Goal: Task Accomplishment & Management: Manage account settings

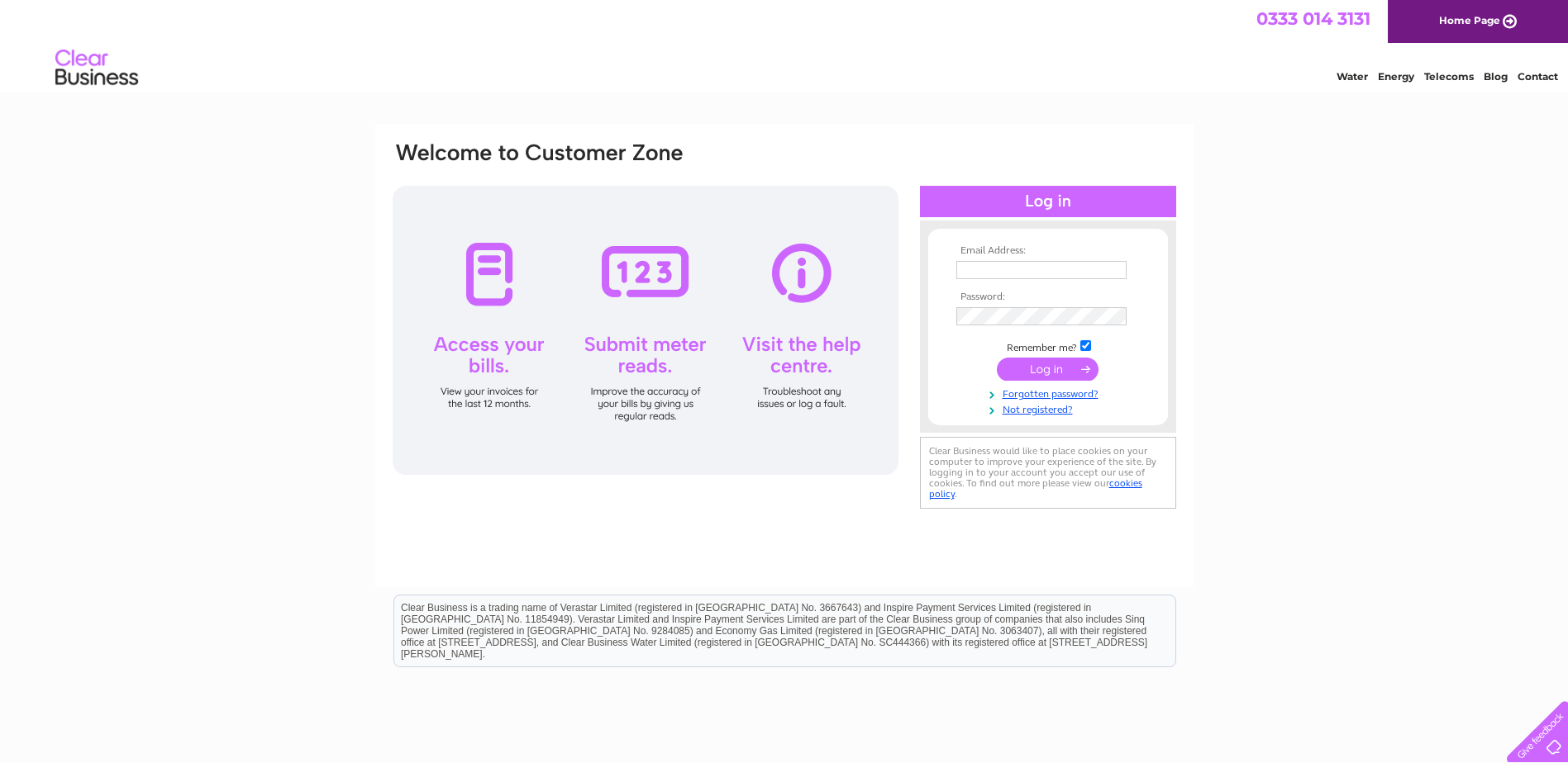
click at [986, 265] on input "text" at bounding box center [1041, 270] width 170 height 18
type input "heather@boscolobathrooms.co.uk"
click at [997, 359] on input "submit" at bounding box center [1048, 371] width 102 height 23
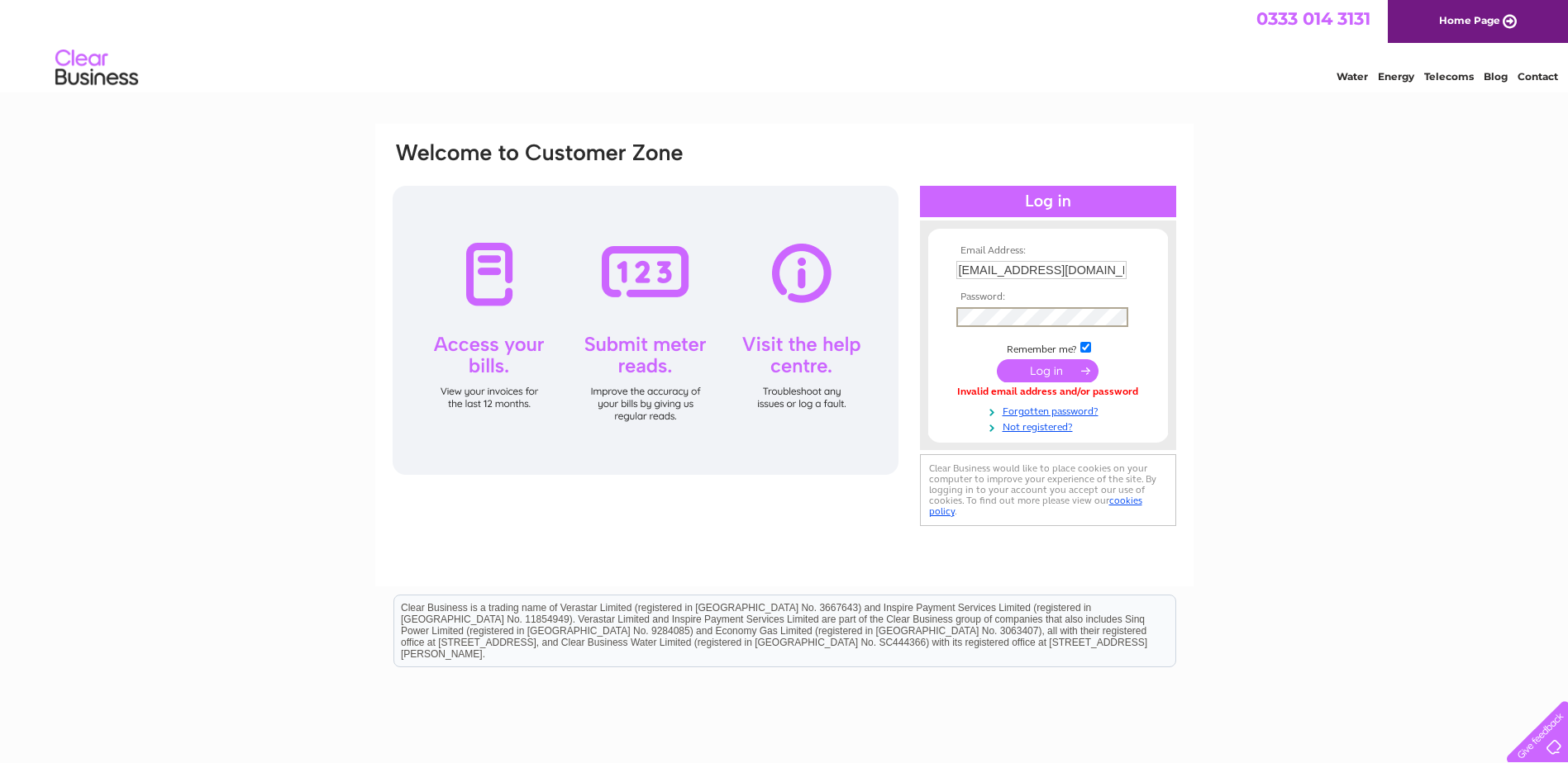
click at [997, 359] on input "submit" at bounding box center [1048, 371] width 102 height 23
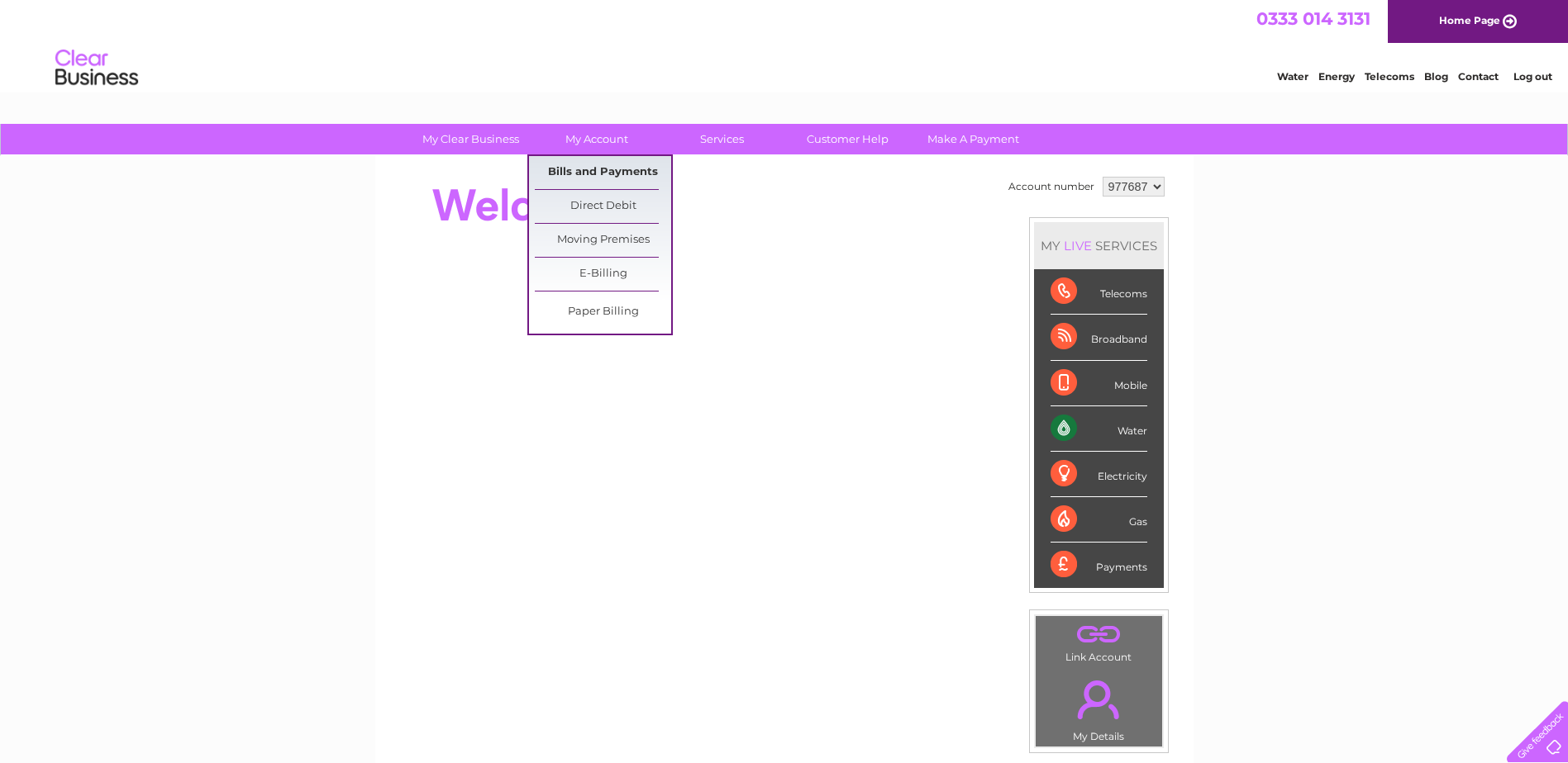
click at [557, 176] on link "Bills and Payments" at bounding box center [603, 172] width 136 height 33
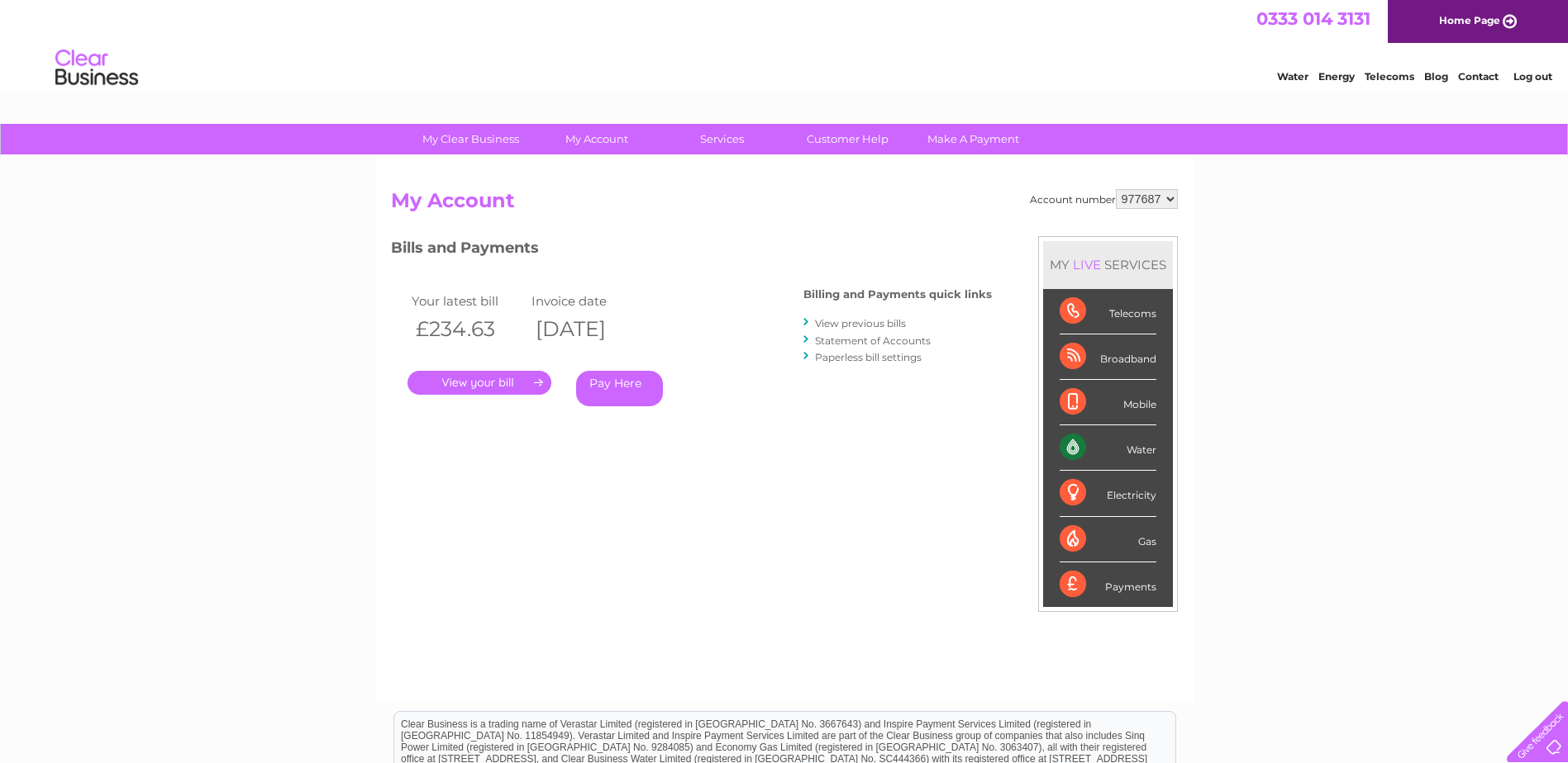
click at [466, 392] on link "." at bounding box center [479, 382] width 144 height 24
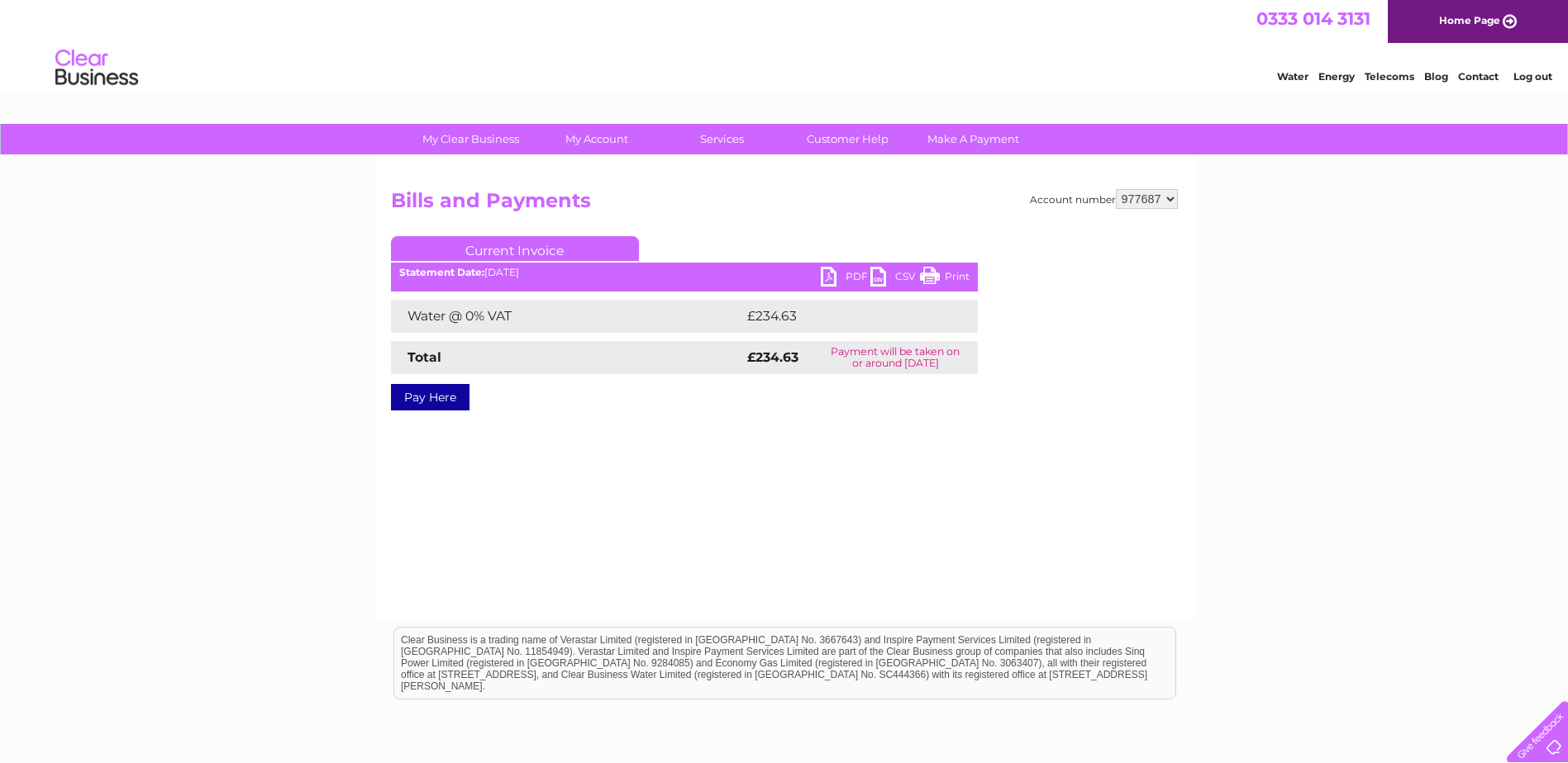
click at [830, 276] on link "PDF" at bounding box center [846, 278] width 50 height 24
